Goal: Task Accomplishment & Management: Manage account settings

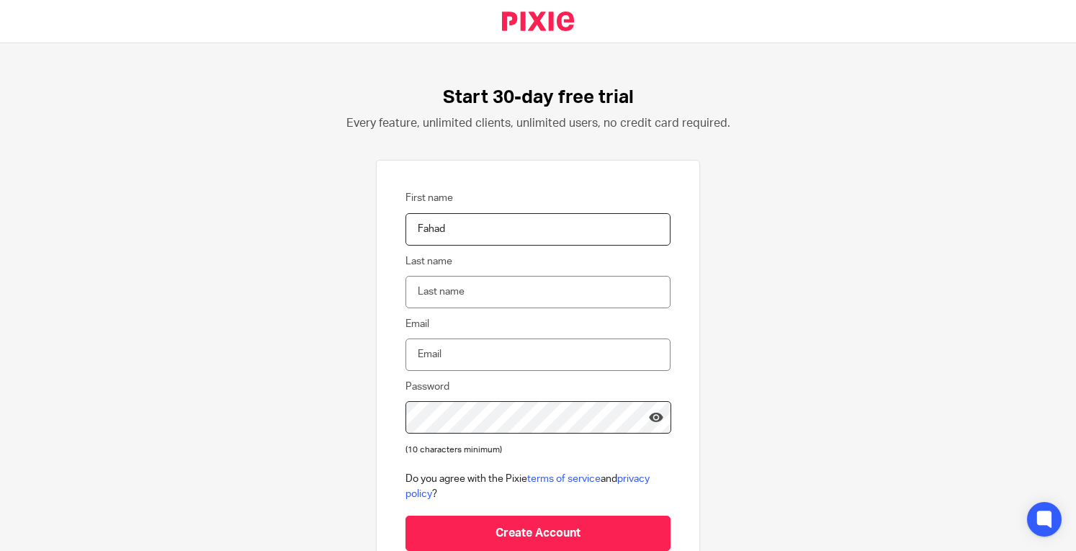
type input "Fahad"
type input "Gul"
type input "fahad@taxapp.com.au"
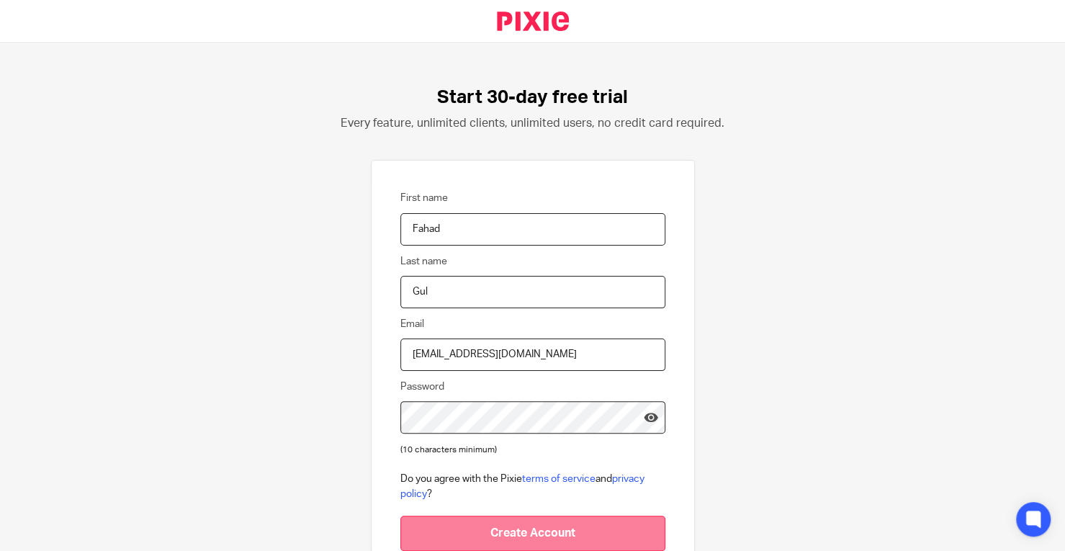
click at [514, 544] on input "Create Account" at bounding box center [532, 533] width 265 height 35
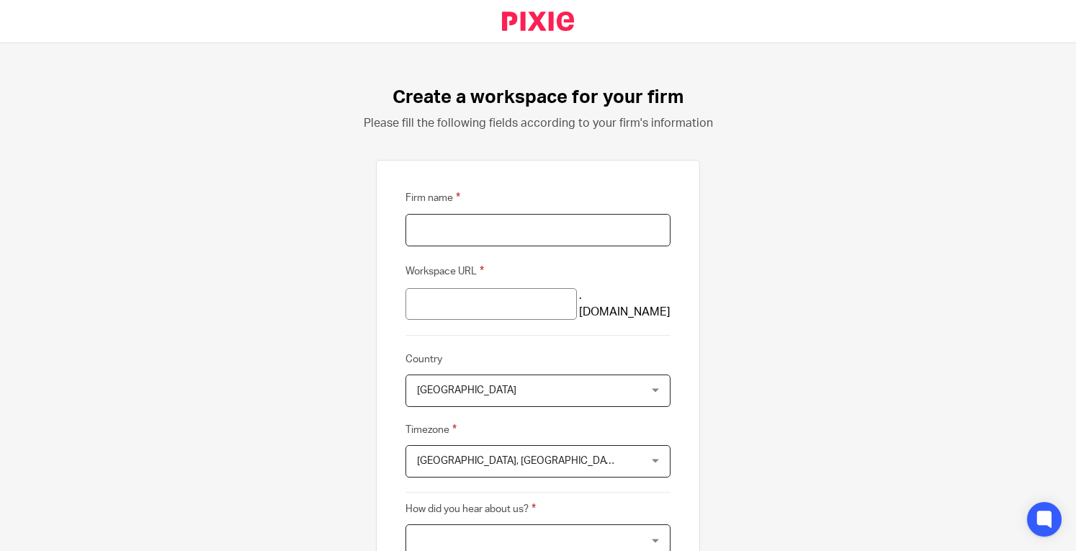
click at [571, 226] on input "Firm name" at bounding box center [537, 230] width 265 height 32
type input "Tax App Accountants"
type input "tax-app-accountants"
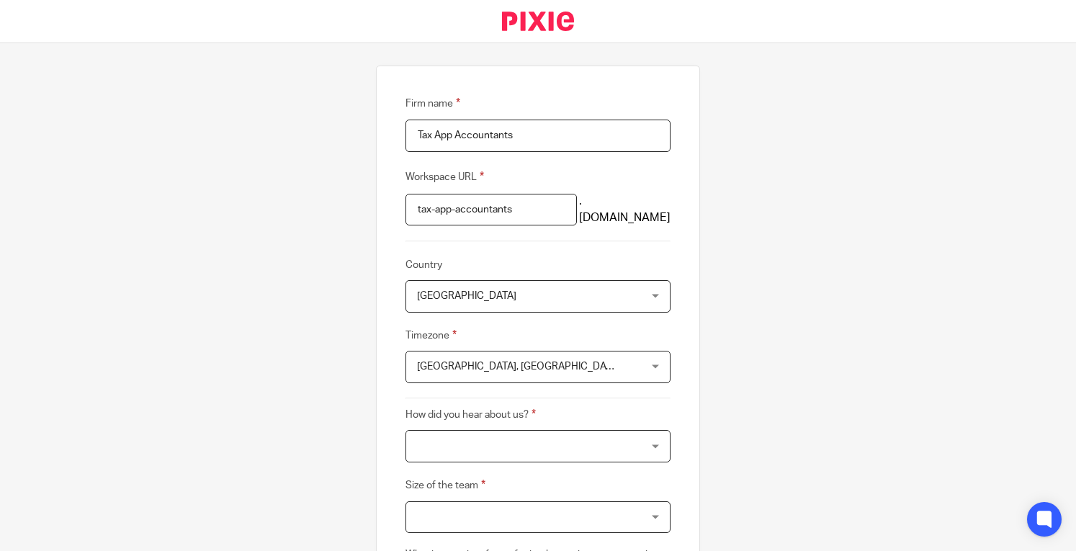
scroll to position [95, 0]
click at [595, 297] on span "United Kingdom" at bounding box center [518, 295] width 202 height 30
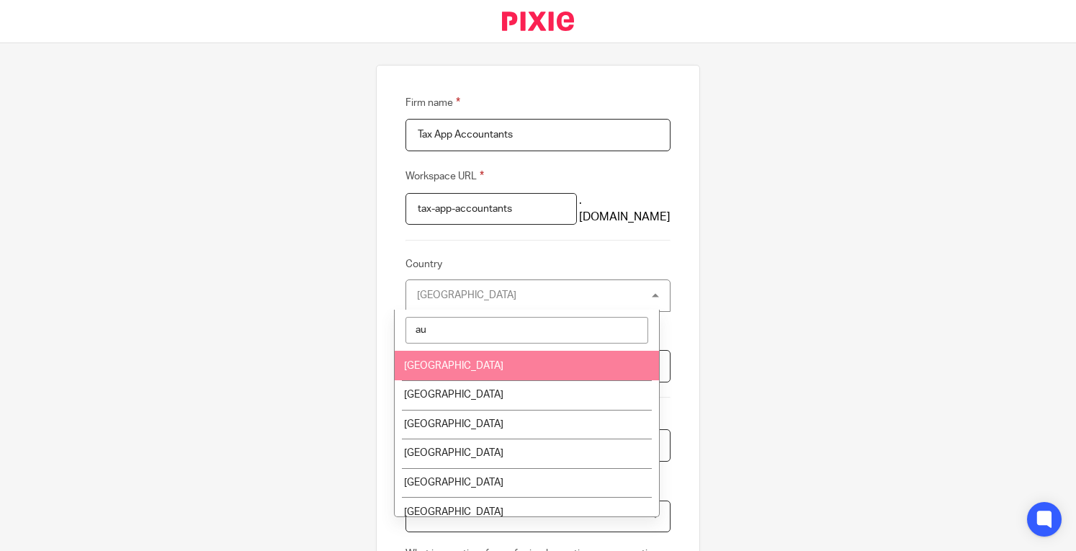
type input "au"
click at [541, 351] on li "Australia" at bounding box center [527, 366] width 264 height 30
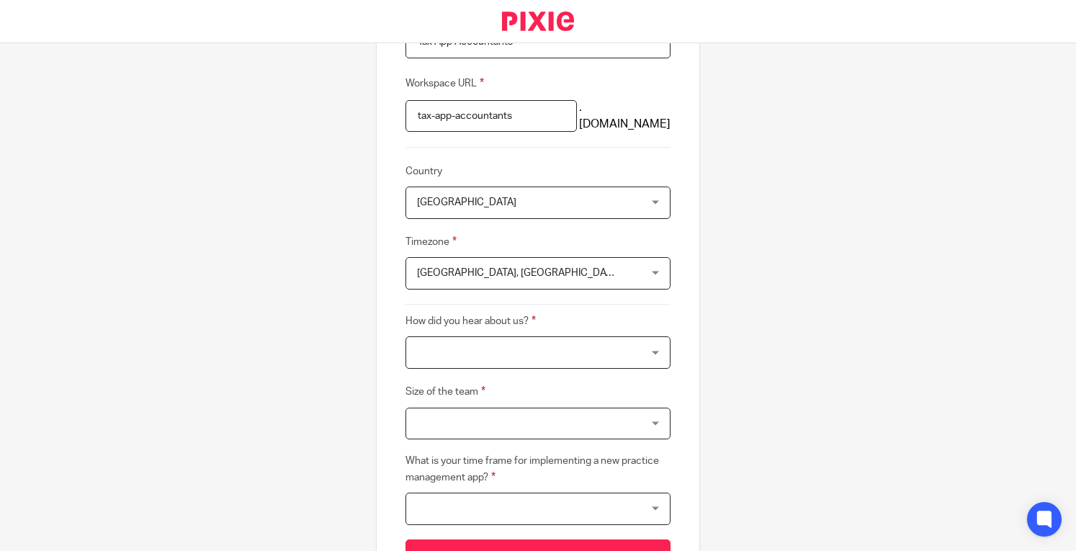
scroll to position [189, 0]
click at [610, 274] on div "Edinburgh, London Edinburgh, London" at bounding box center [537, 272] width 265 height 32
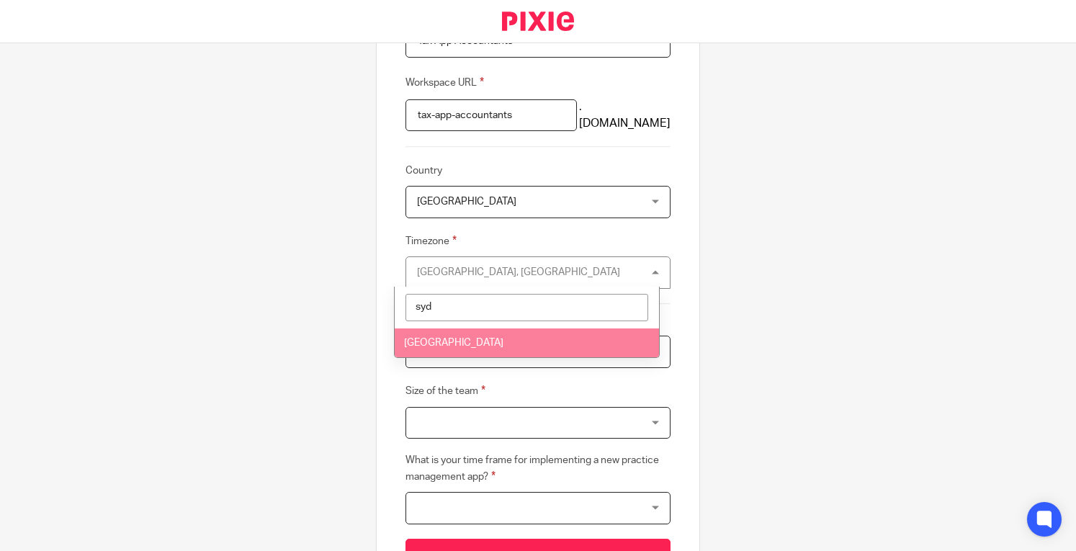
type input "syd"
click at [556, 337] on li "Sydney" at bounding box center [527, 343] width 264 height 30
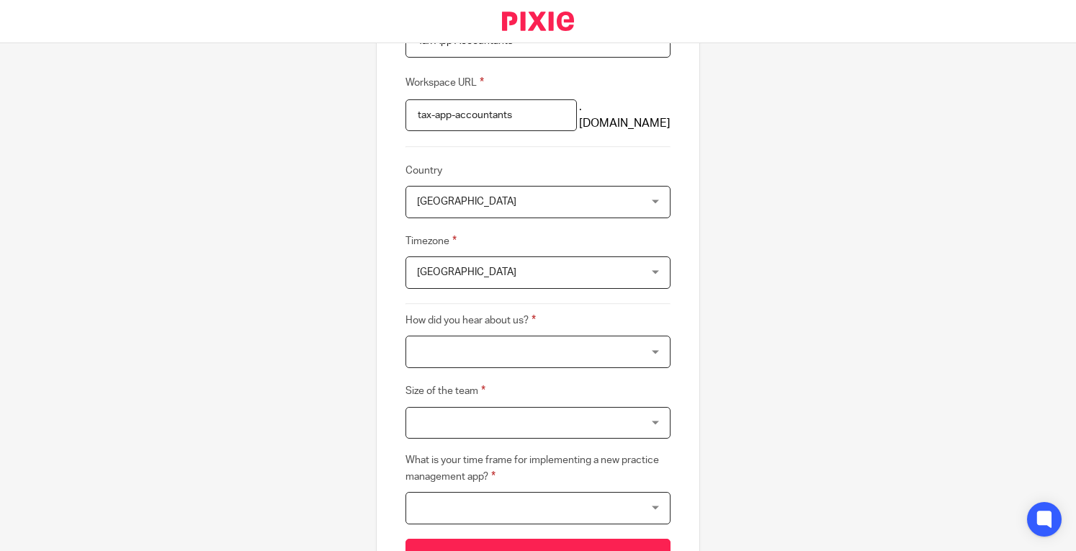
click at [608, 341] on div at bounding box center [537, 352] width 265 height 32
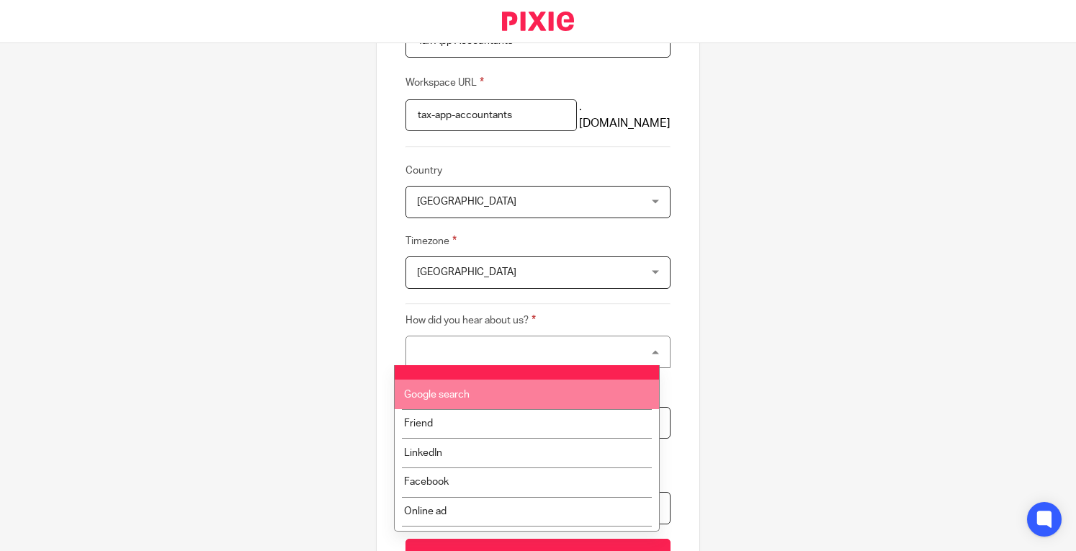
click at [569, 397] on li "Google search" at bounding box center [527, 394] width 264 height 30
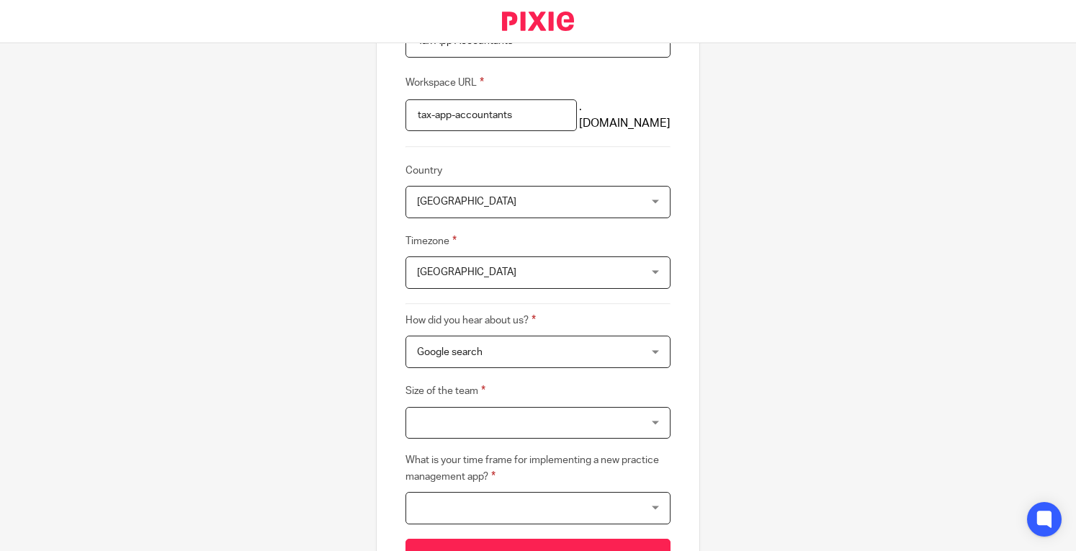
scroll to position [225, 0]
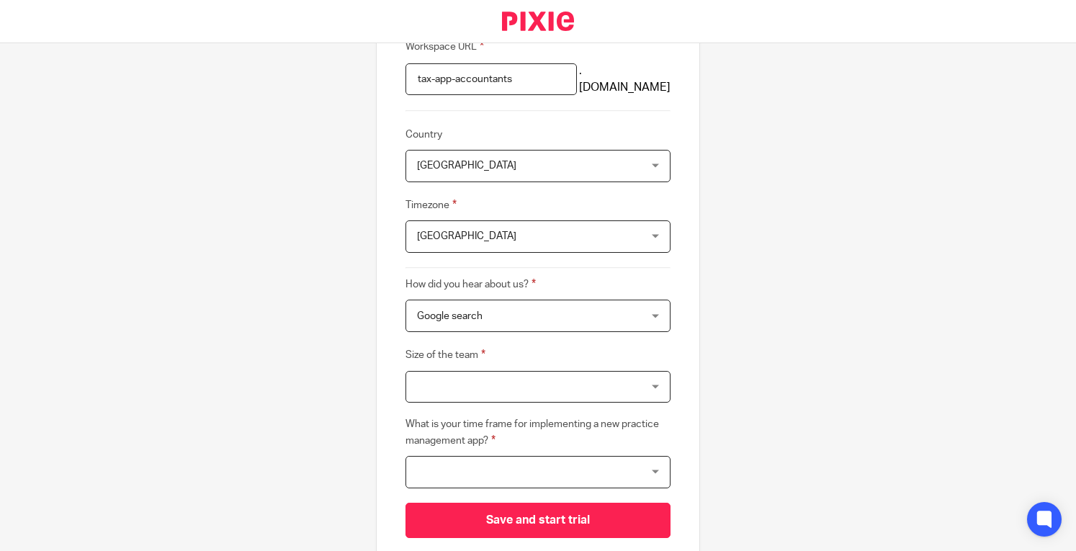
click at [536, 391] on div at bounding box center [537, 387] width 265 height 32
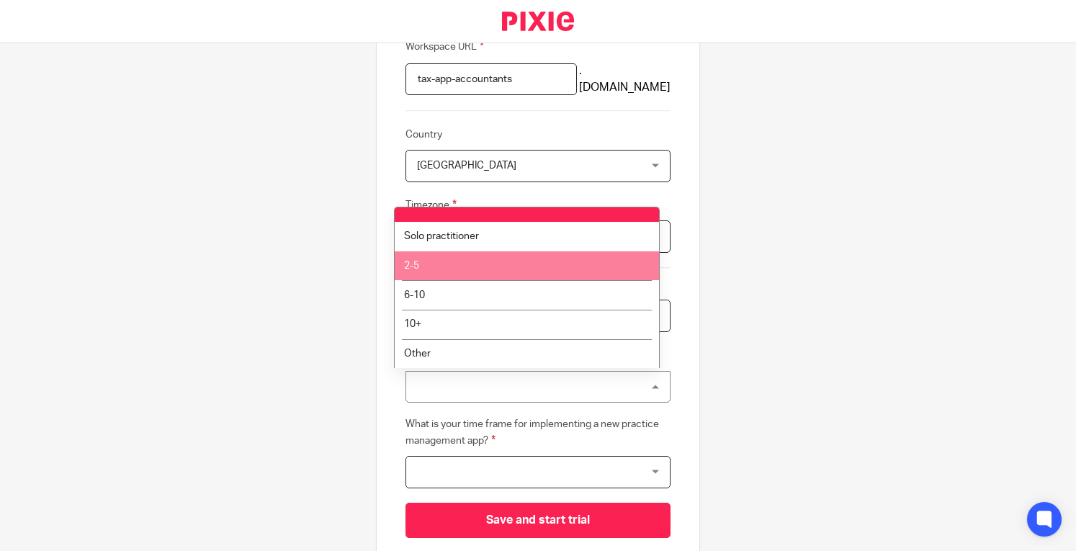
click at [459, 271] on li "2-5" at bounding box center [527, 266] width 264 height 30
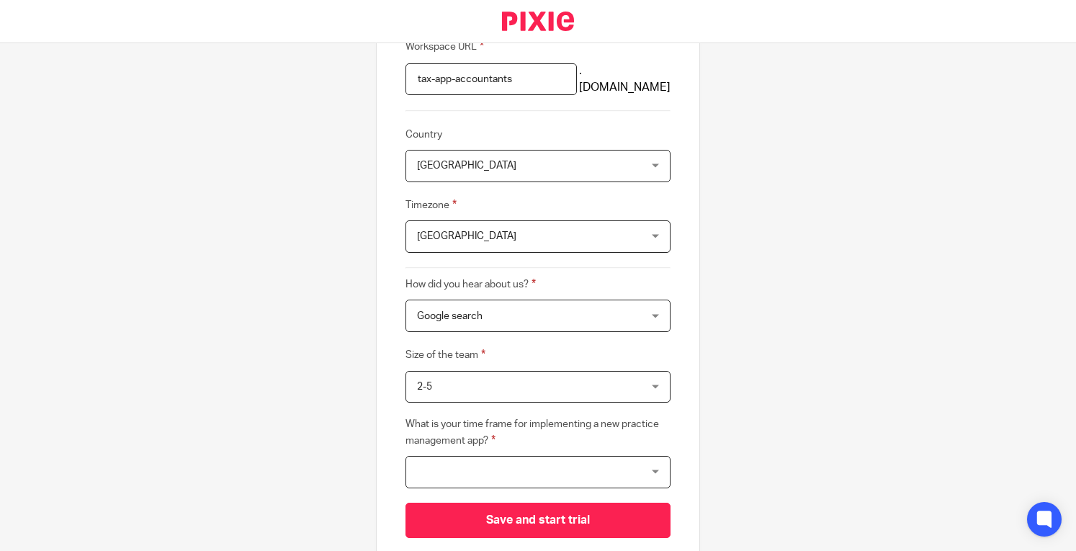
scroll to position [291, 0]
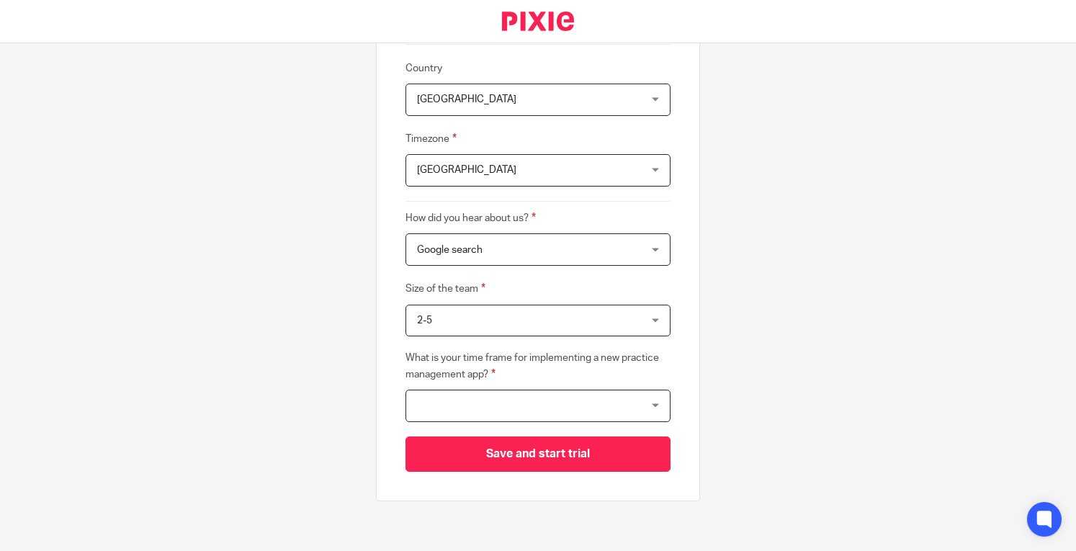
click at [556, 404] on div at bounding box center [537, 406] width 265 height 32
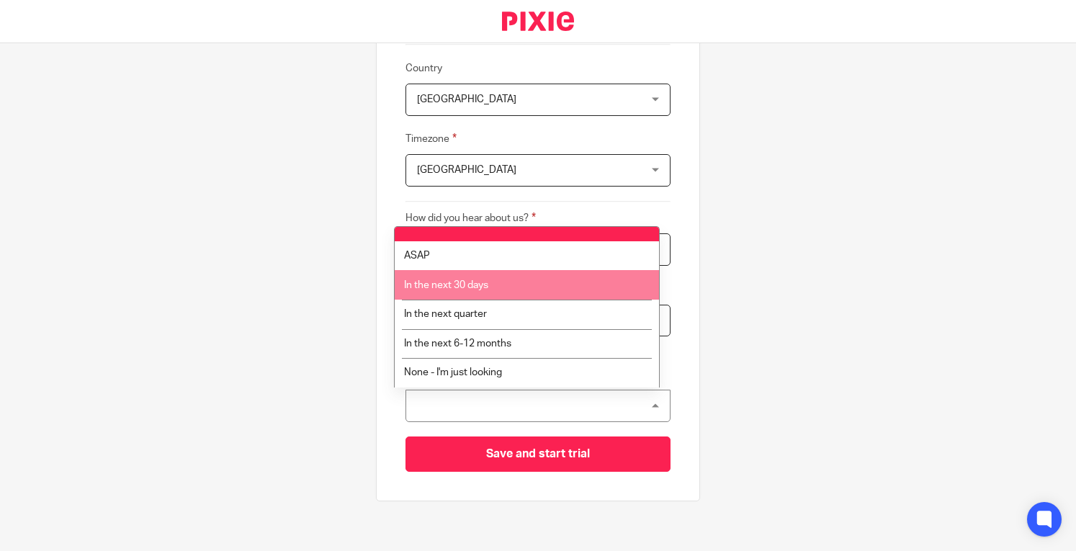
click at [493, 291] on li "In the next 30 days" at bounding box center [527, 285] width 264 height 30
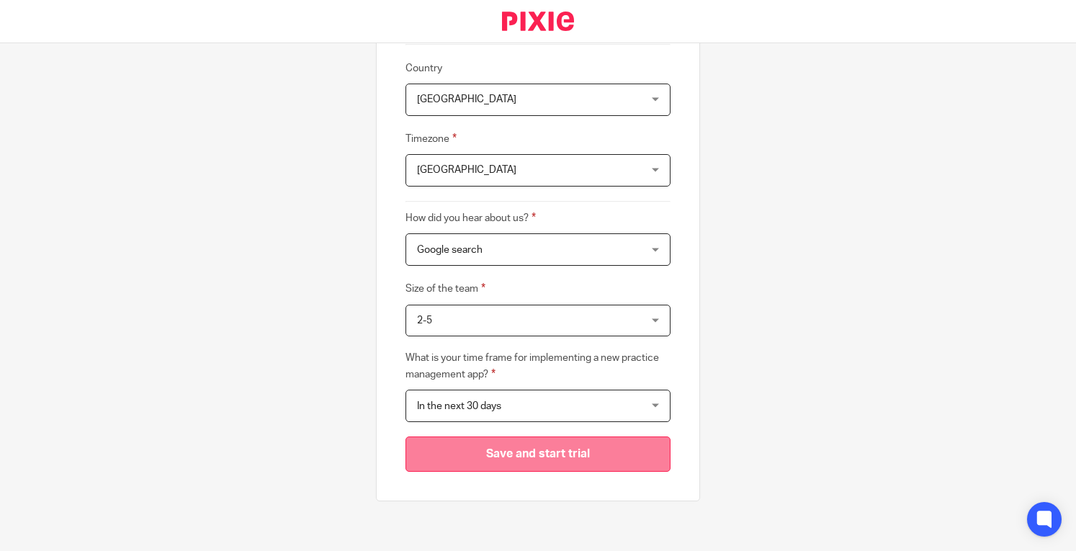
click at [552, 452] on input "Save and start trial" at bounding box center [537, 453] width 265 height 35
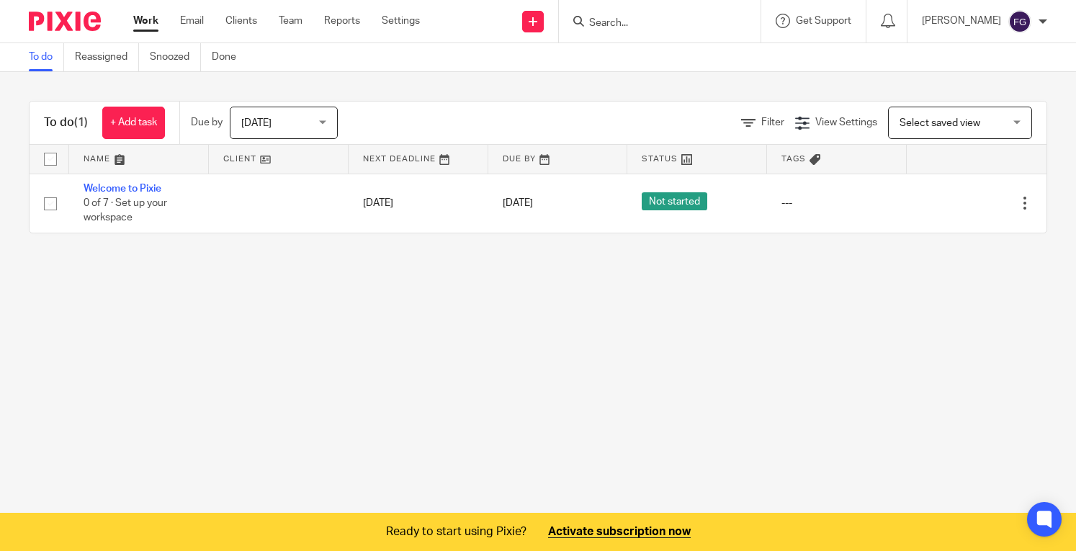
click at [630, 526] on link at bounding box center [538, 532] width 1076 height 38
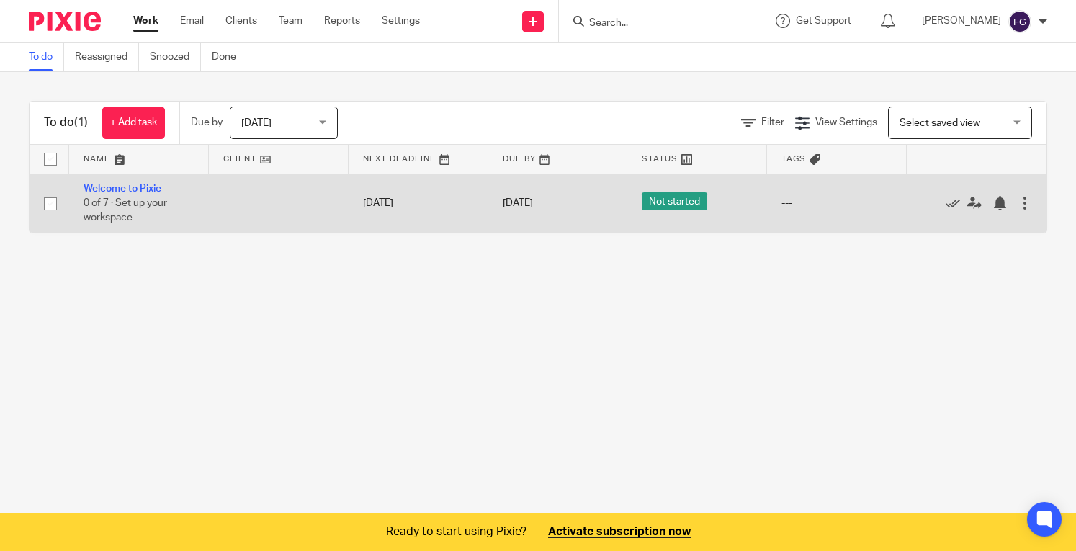
click at [168, 222] on td "Welcome to Pixie 0 of 7 · Set up your workspace" at bounding box center [139, 203] width 140 height 59
click at [125, 186] on link "Welcome to Pixie" at bounding box center [123, 189] width 78 height 10
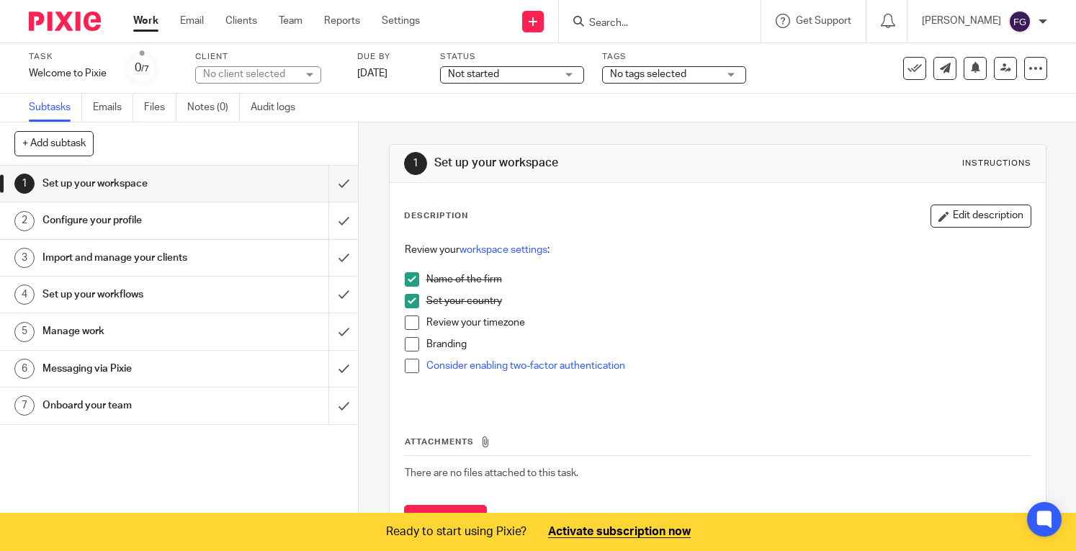
click at [409, 323] on span at bounding box center [412, 322] width 14 height 14
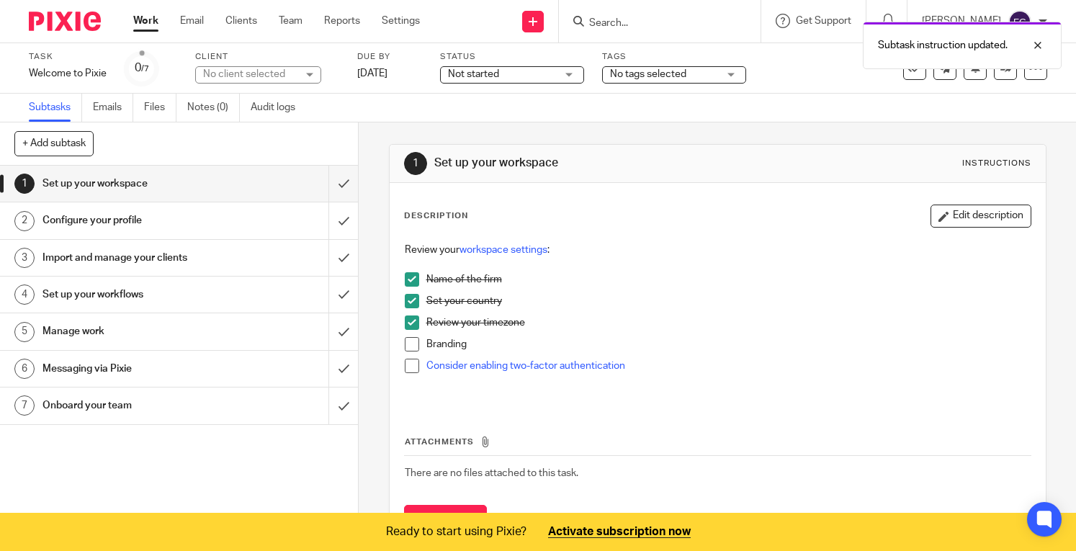
click at [431, 346] on p "Branding" at bounding box center [728, 344] width 604 height 14
click at [410, 346] on span at bounding box center [412, 344] width 14 height 14
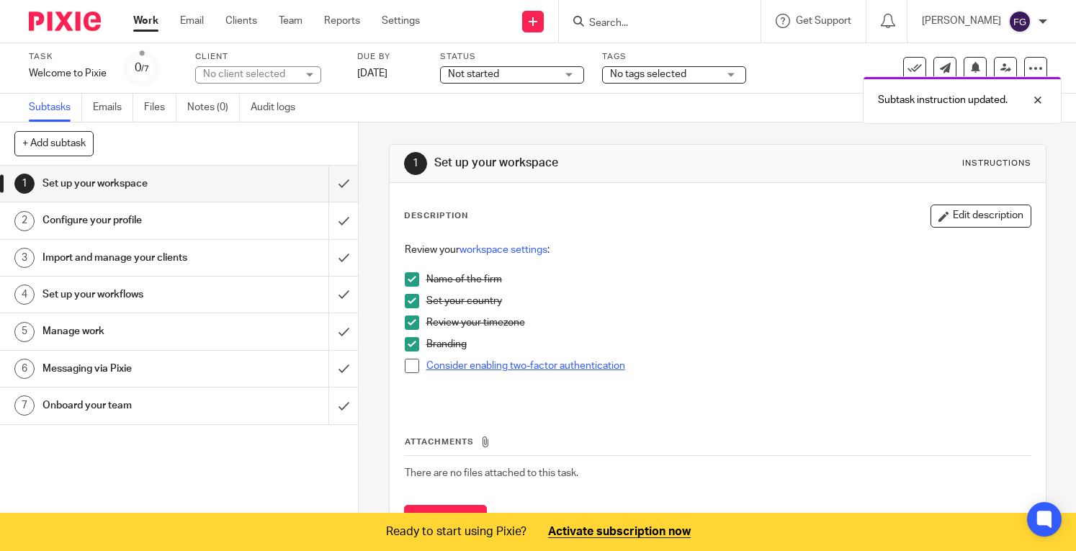
click at [462, 362] on link "Consider enabling two-factor authentication" at bounding box center [525, 366] width 199 height 10
click at [489, 365] on link "Consider enabling two-factor authentication" at bounding box center [525, 366] width 199 height 10
click at [412, 374] on li "Consider enabling two-factor authentication" at bounding box center [718, 370] width 626 height 22
click at [405, 369] on span at bounding box center [412, 366] width 14 height 14
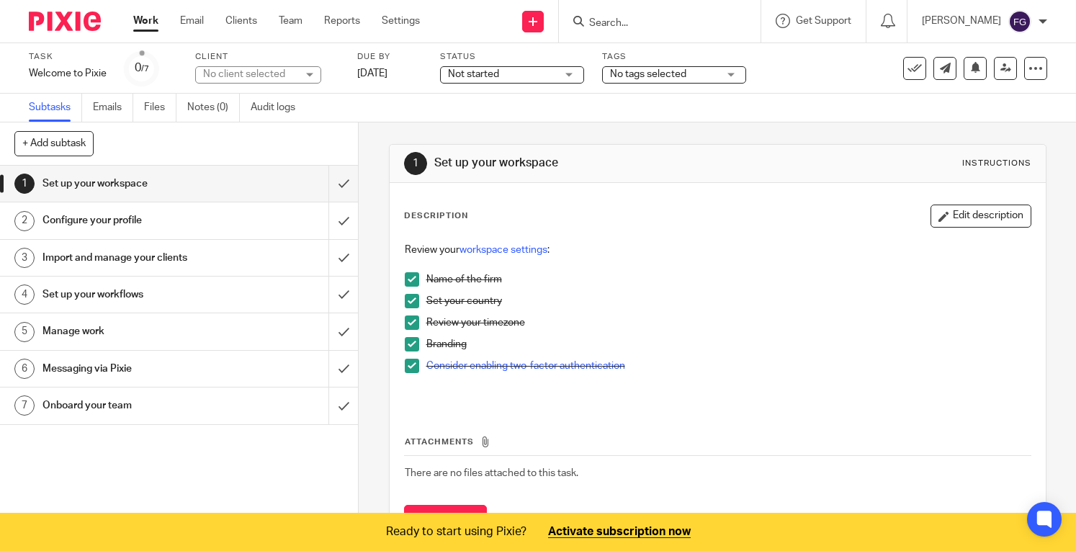
scroll to position [64, 0]
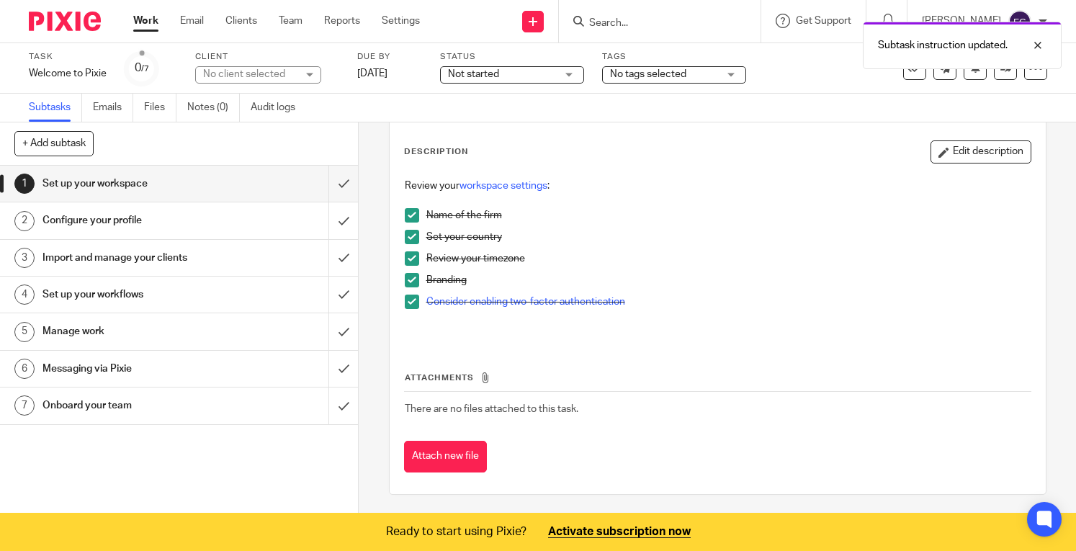
click at [137, 223] on h1 "Configure your profile" at bounding box center [132, 221] width 181 height 22
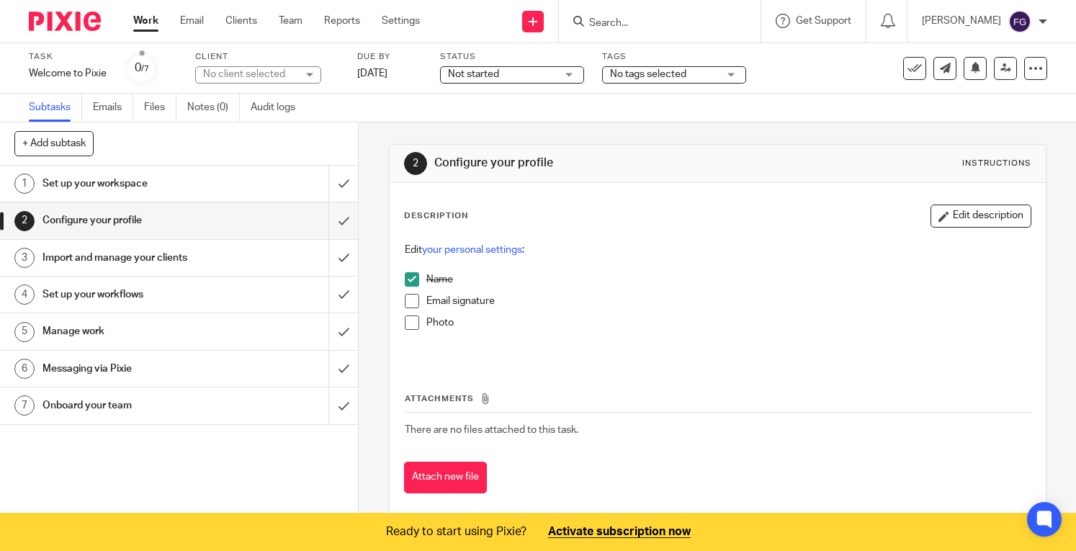
click at [258, 180] on div "Set up your workspace" at bounding box center [177, 184] width 271 height 22
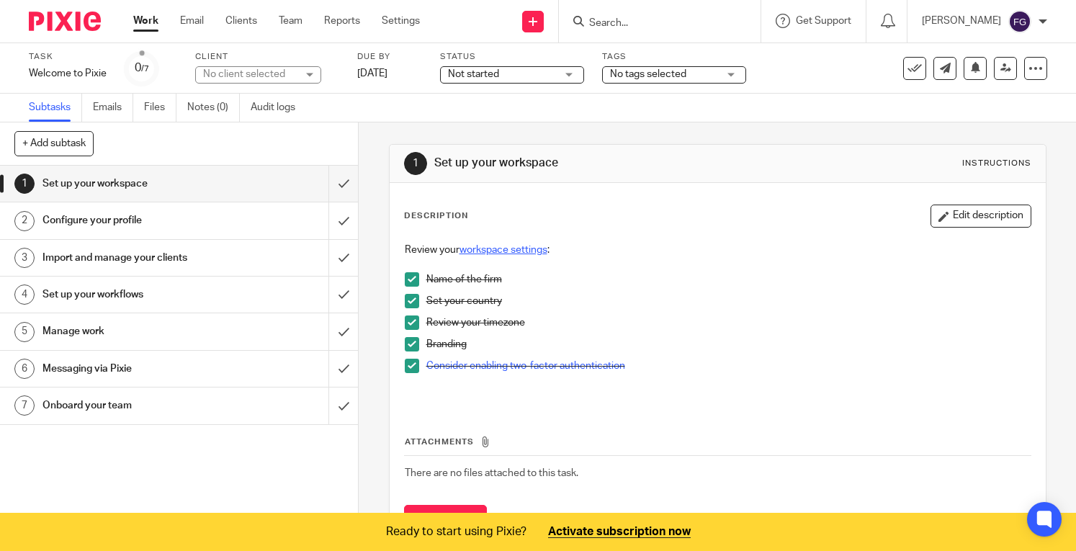
click at [495, 250] on link "workspace settings" at bounding box center [503, 250] width 88 height 10
click at [222, 225] on div "Configure your profile" at bounding box center [177, 221] width 271 height 22
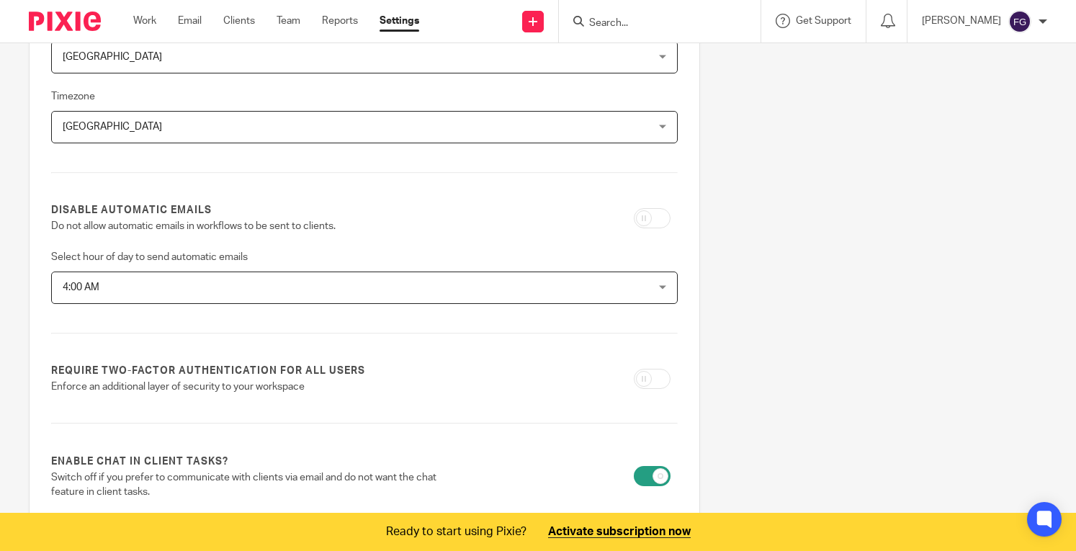
scroll to position [292, 0]
click at [441, 279] on span "4:00 AM" at bounding box center [309, 286] width 492 height 30
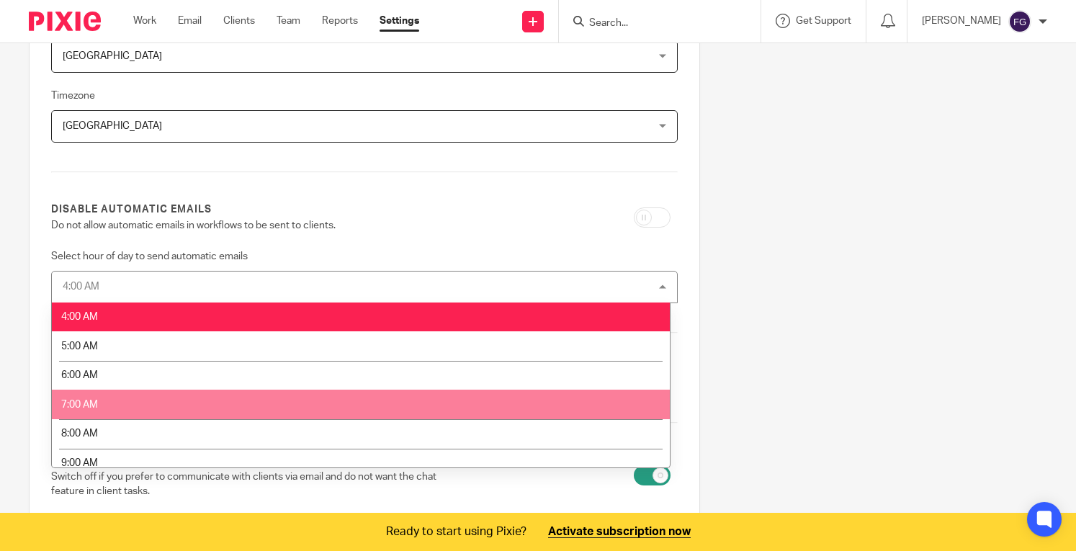
scroll to position [10, 0]
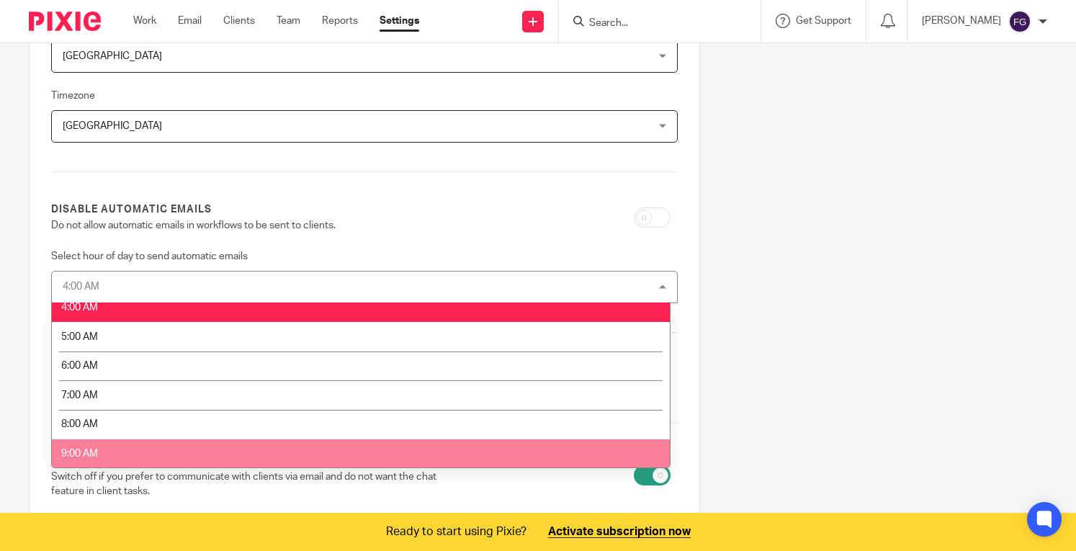
click at [384, 444] on li "9:00 AM" at bounding box center [361, 454] width 618 height 30
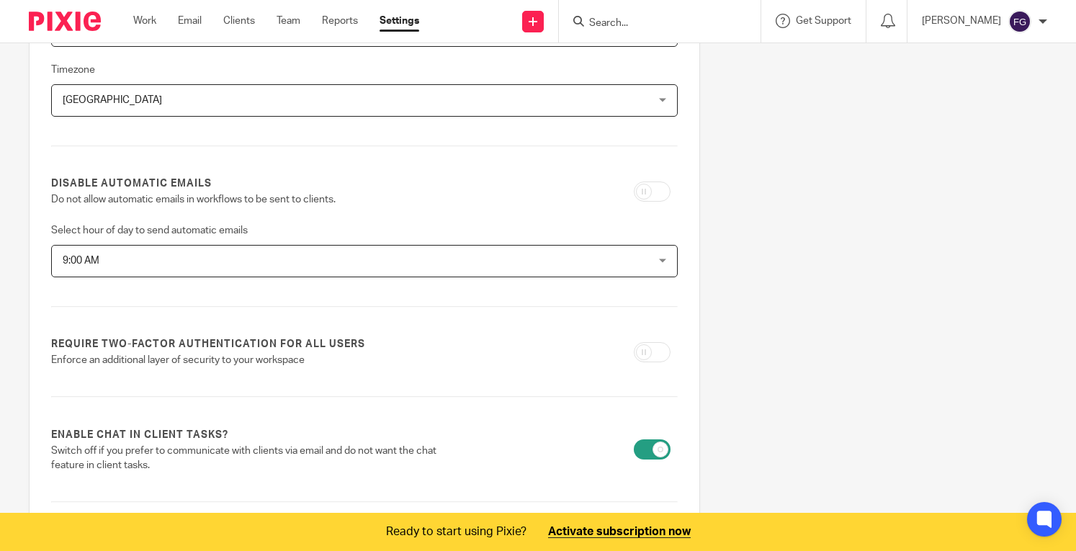
scroll to position [320, 0]
click at [353, 342] on label "Require two-factor authentication for all users" at bounding box center [208, 343] width 314 height 14
click at [278, 364] on p "Enforce an additional layer of security to your workspace" at bounding box center [256, 358] width 410 height 14
click at [255, 355] on p "Enforce an additional layer of security to your workspace" at bounding box center [256, 358] width 410 height 14
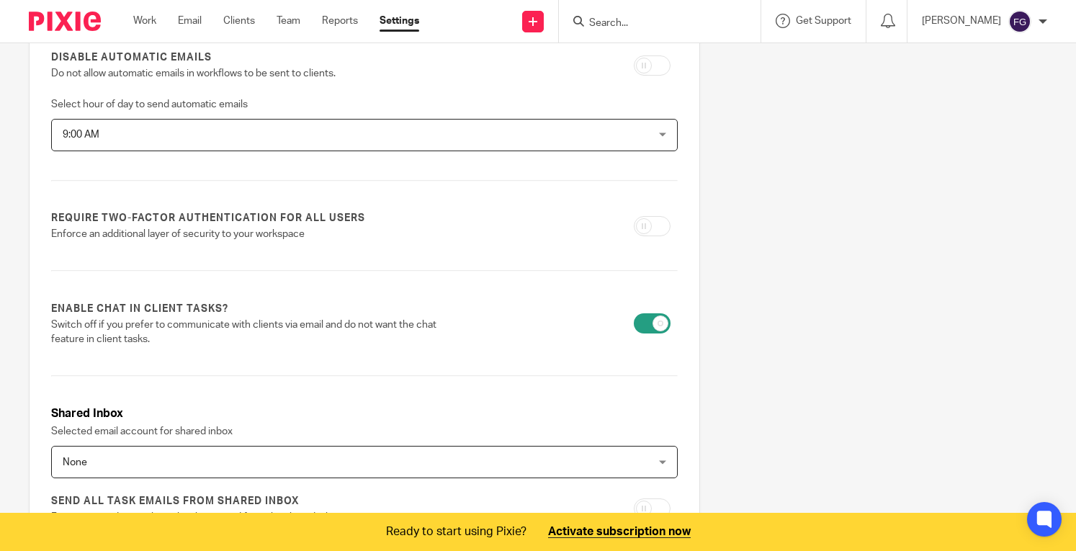
scroll to position [445, 0]
click at [636, 320] on input "checkbox" at bounding box center [652, 322] width 37 height 20
checkbox input "false"
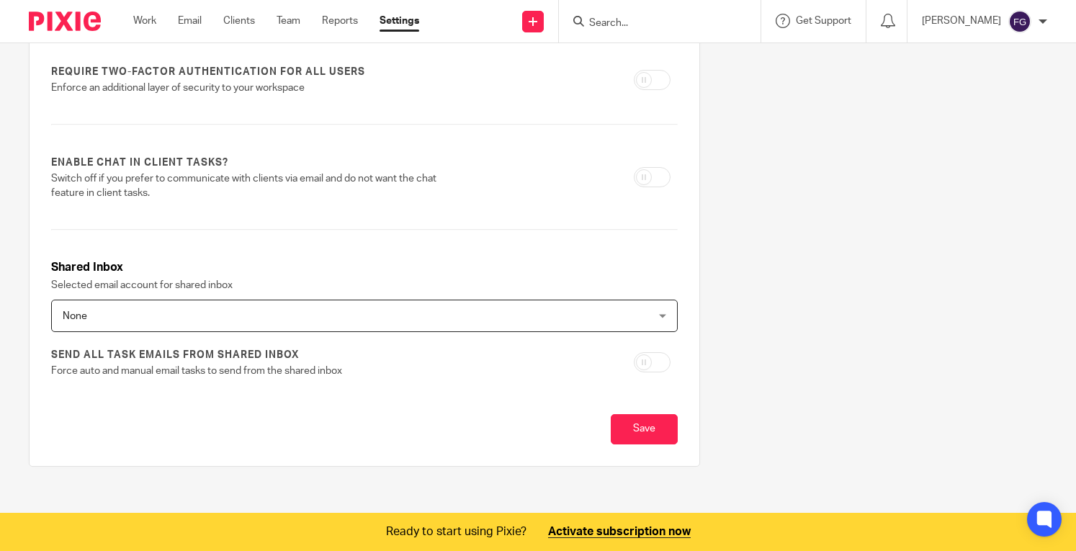
click at [418, 306] on span "None" at bounding box center [309, 315] width 492 height 30
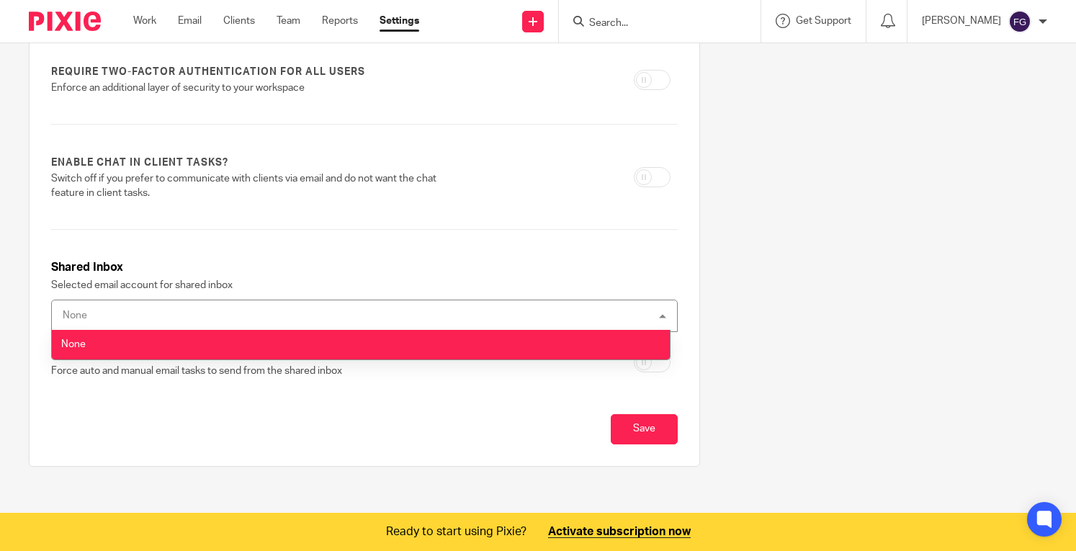
click at [382, 317] on div "None None" at bounding box center [364, 316] width 626 height 32
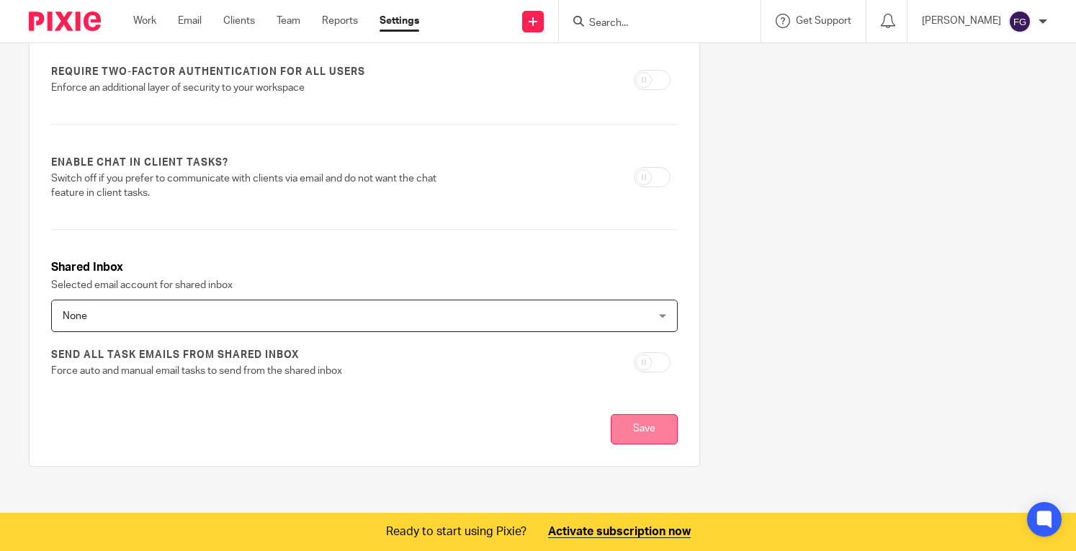
click at [631, 415] on input "Save" at bounding box center [644, 429] width 67 height 31
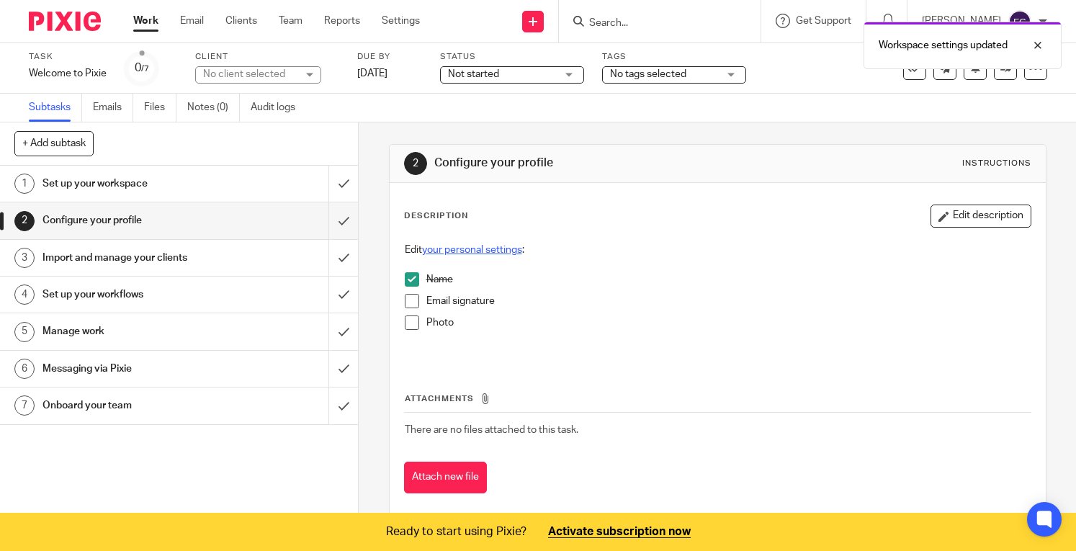
click at [458, 251] on link "your personal settings" at bounding box center [472, 250] width 100 height 10
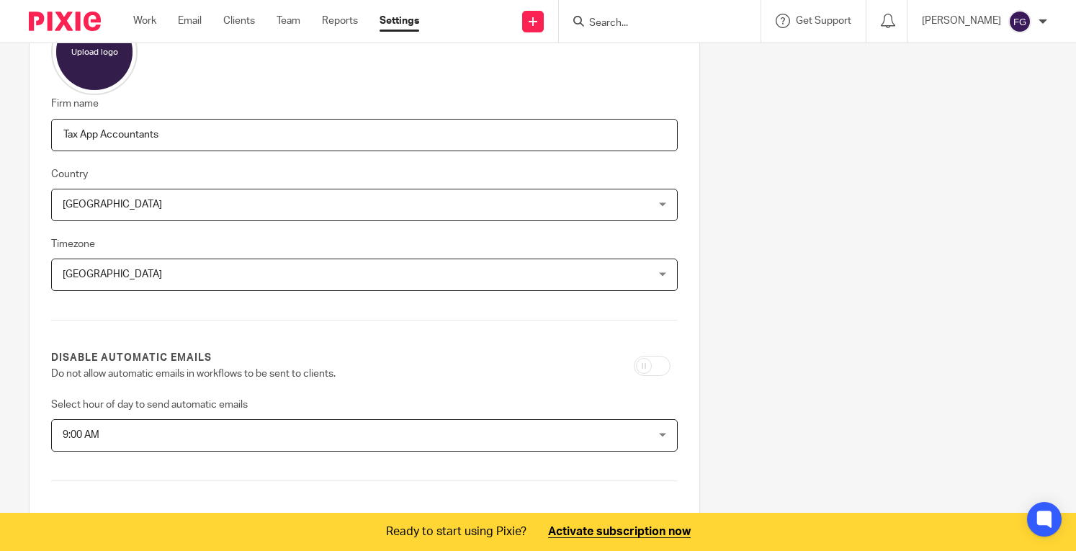
scroll to position [590, 0]
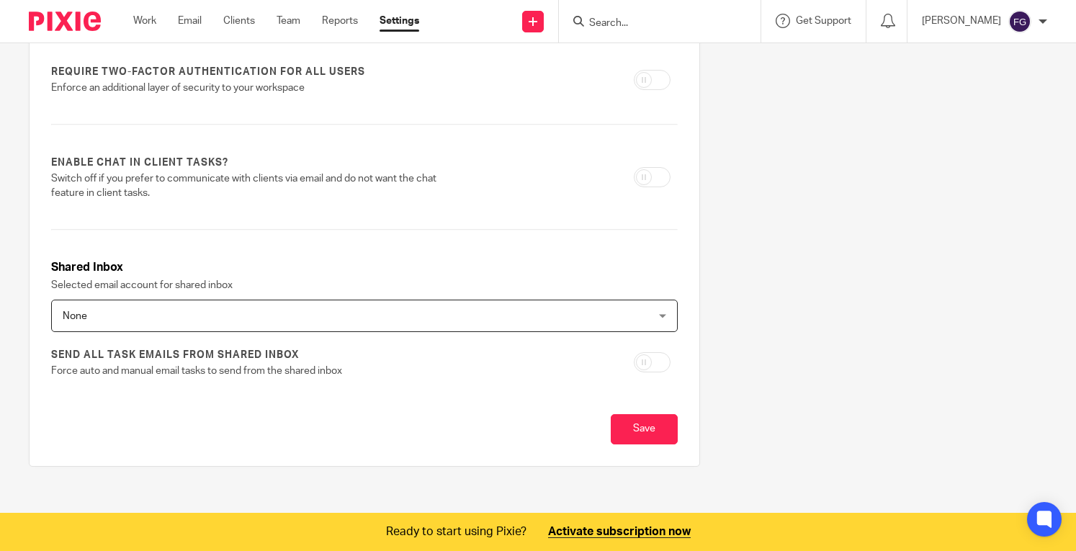
click at [412, 318] on span "None" at bounding box center [309, 315] width 492 height 30
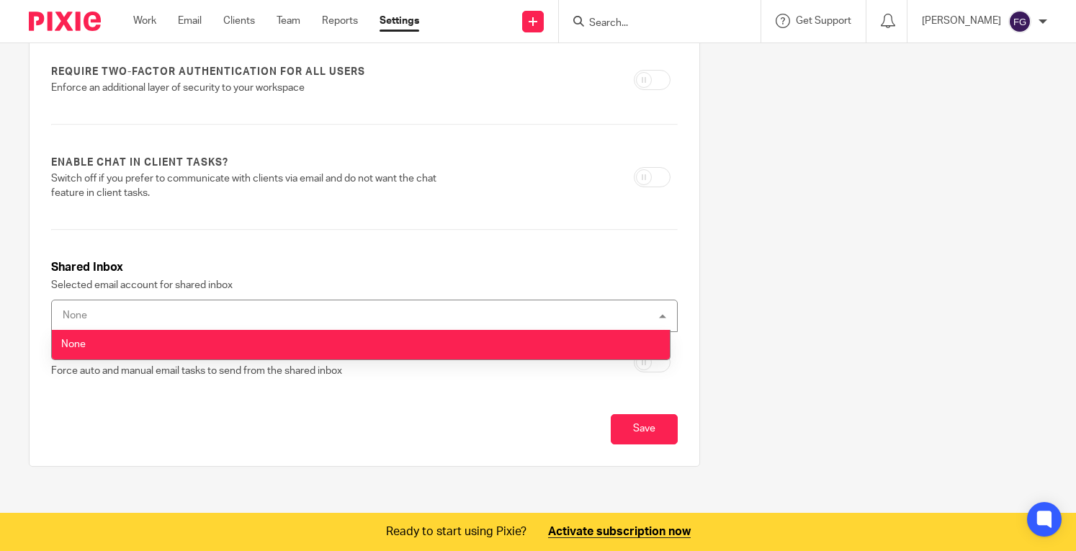
click at [412, 318] on div "None None" at bounding box center [364, 316] width 626 height 32
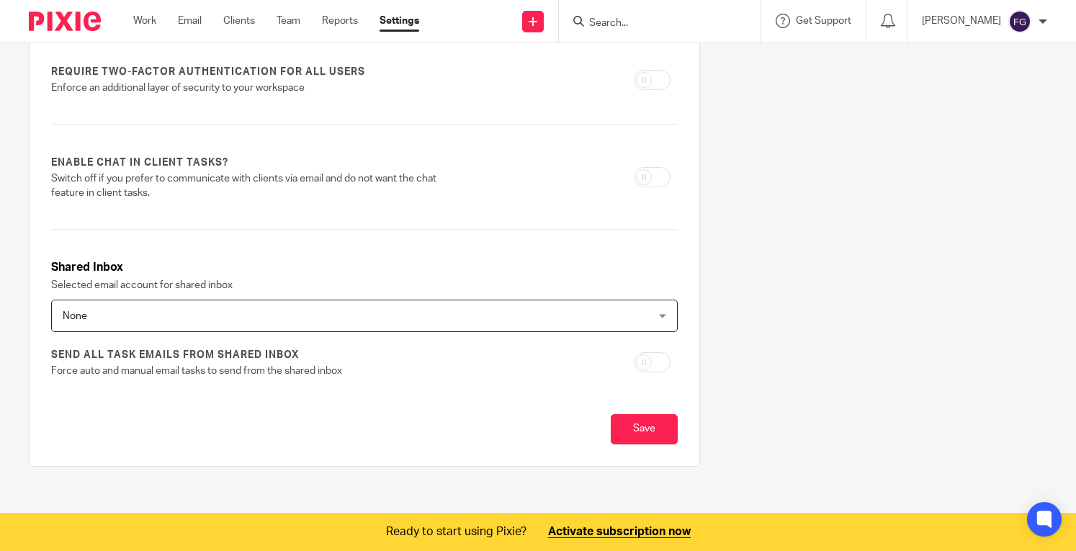
click at [649, 356] on input "checkbox" at bounding box center [652, 362] width 37 height 20
click at [630, 327] on div "None None" at bounding box center [364, 316] width 626 height 32
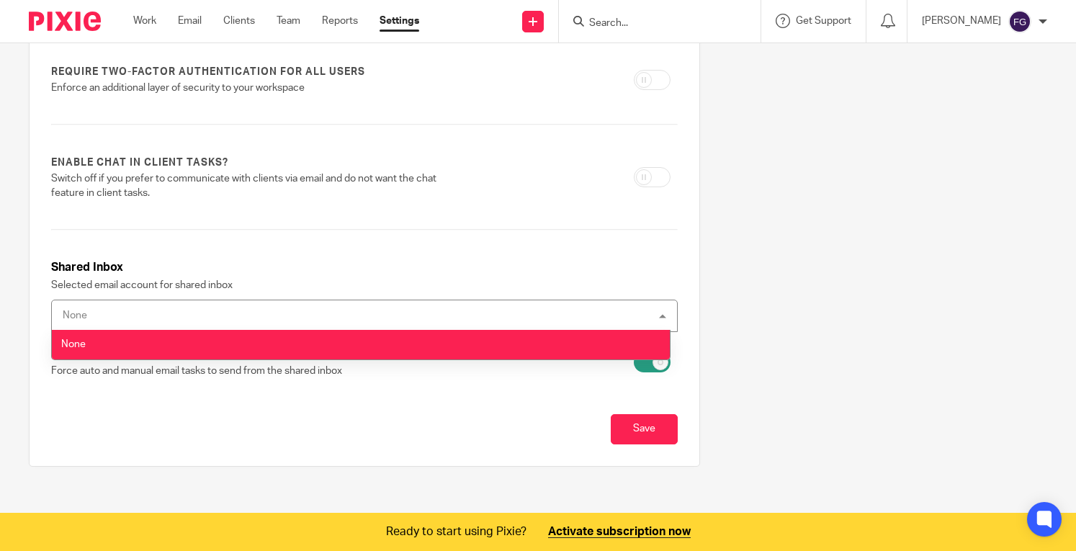
click at [630, 327] on div "None None" at bounding box center [364, 316] width 626 height 32
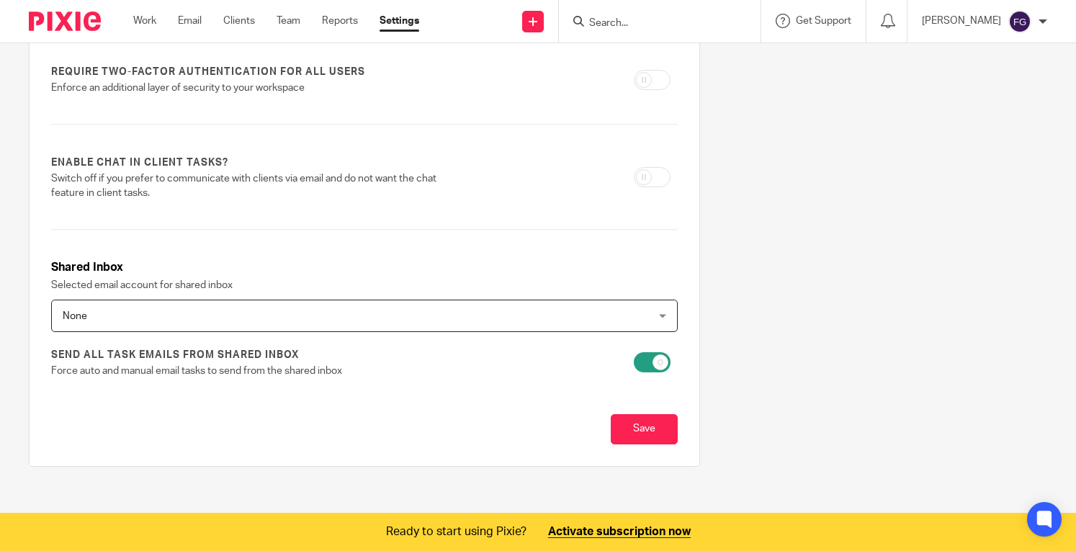
click at [641, 364] on input "checkbox" at bounding box center [652, 362] width 37 height 20
checkbox input "false"
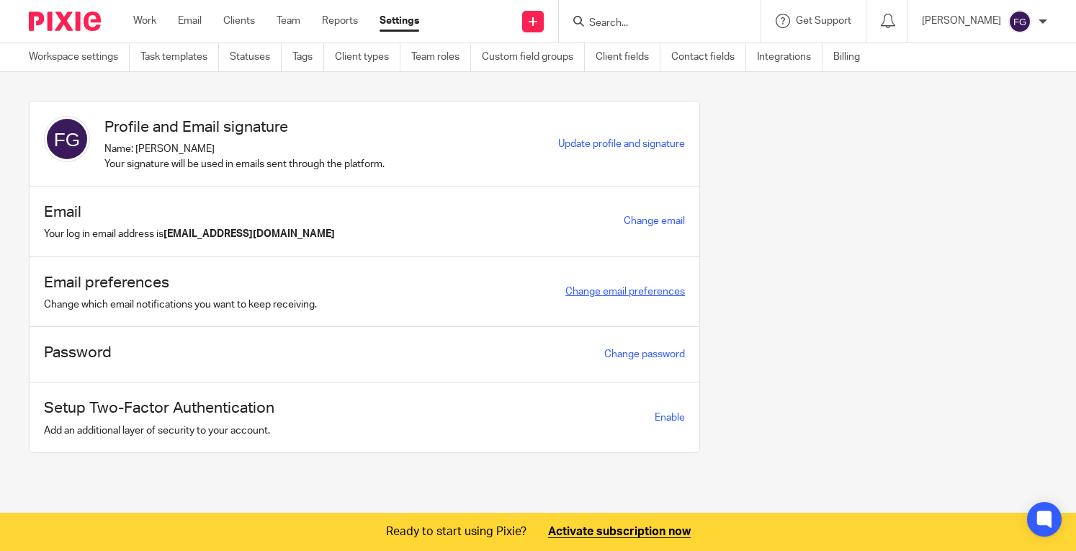
click at [593, 294] on link "Change email preferences" at bounding box center [625, 292] width 120 height 10
